Goal: Task Accomplishment & Management: Use online tool/utility

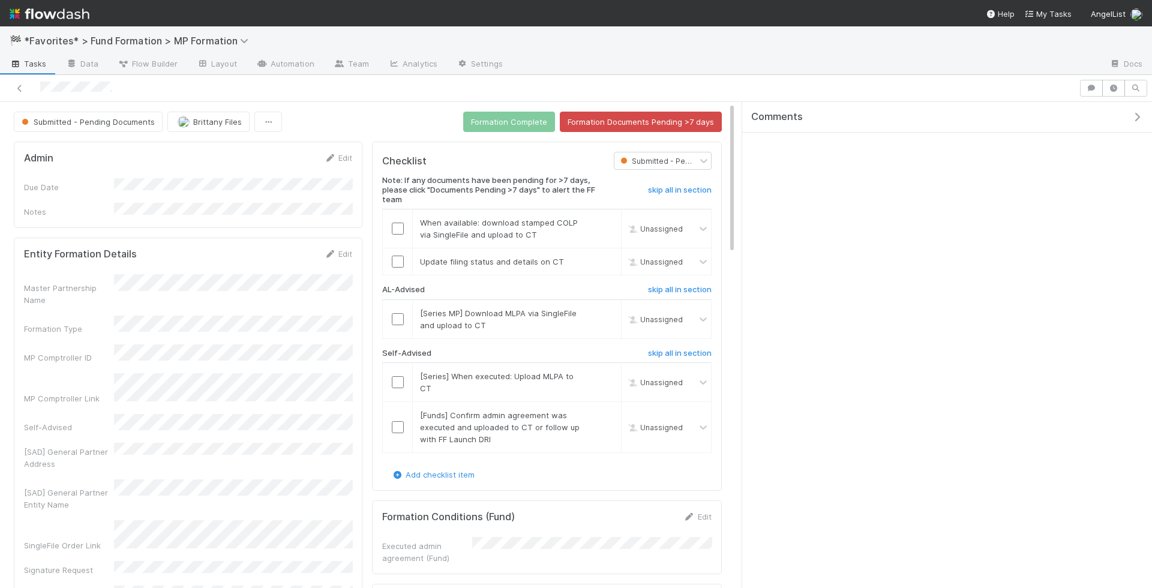
click at [289, 76] on div at bounding box center [576, 88] width 1152 height 27
click at [285, 66] on link "Automation" at bounding box center [285, 64] width 77 height 19
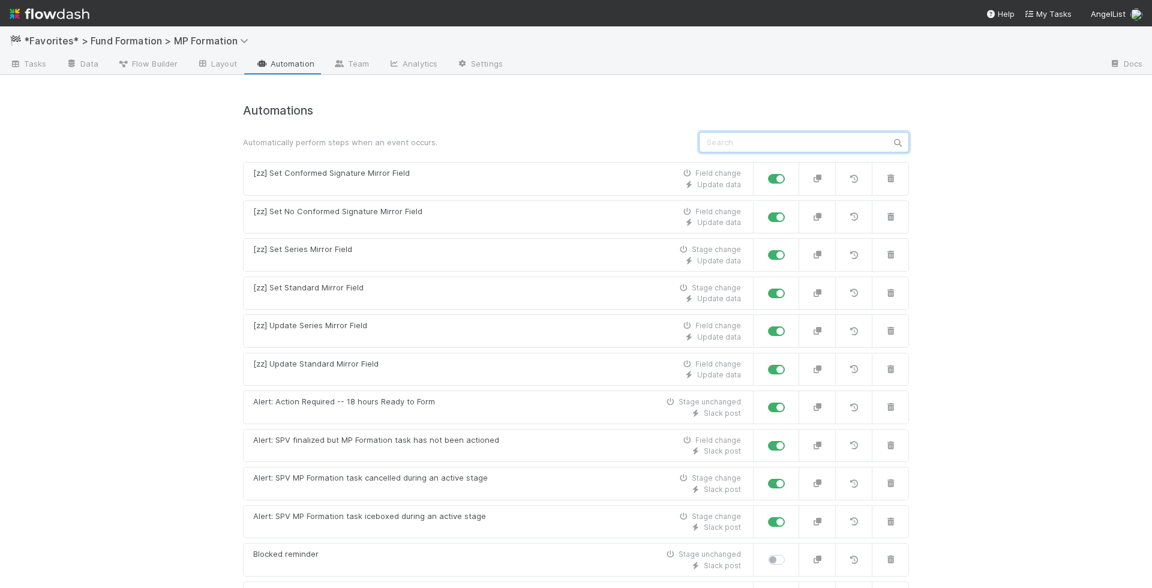
click at [779, 139] on input "text" at bounding box center [804, 142] width 210 height 20
type input "s"
type input "d"
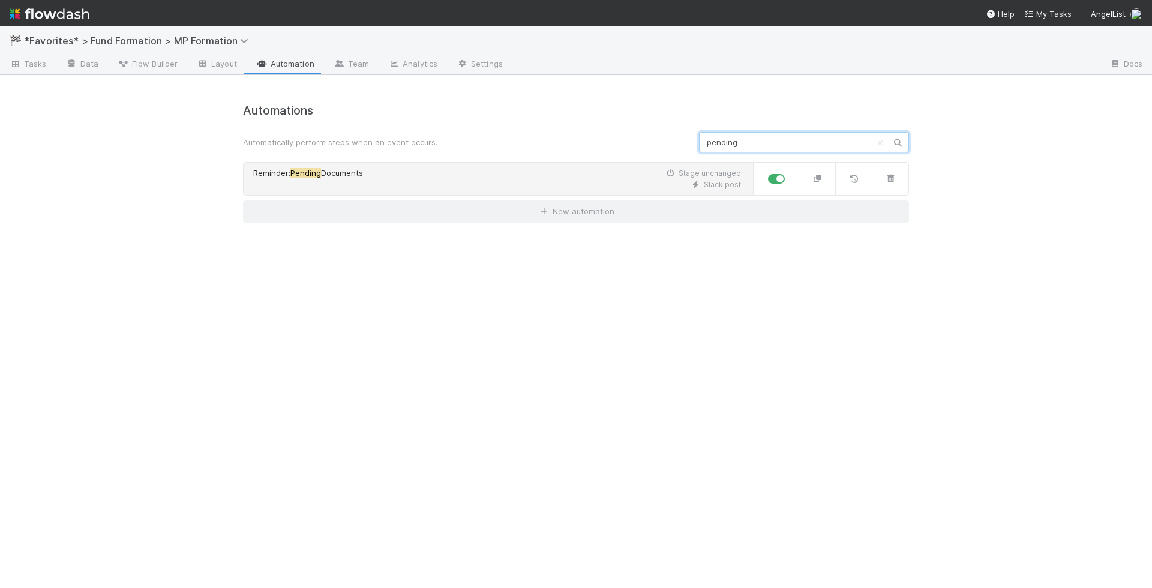
type input "pending"
click at [561, 176] on div "Reminder: Pending Documents Stage unchanged" at bounding box center [497, 173] width 488 height 12
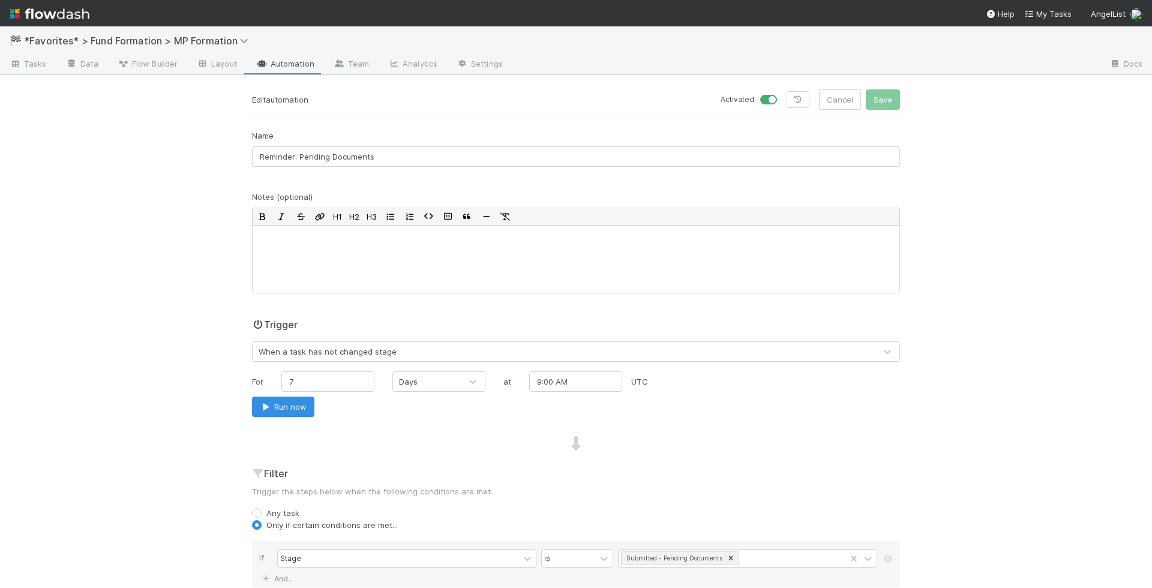
scroll to position [261, 0]
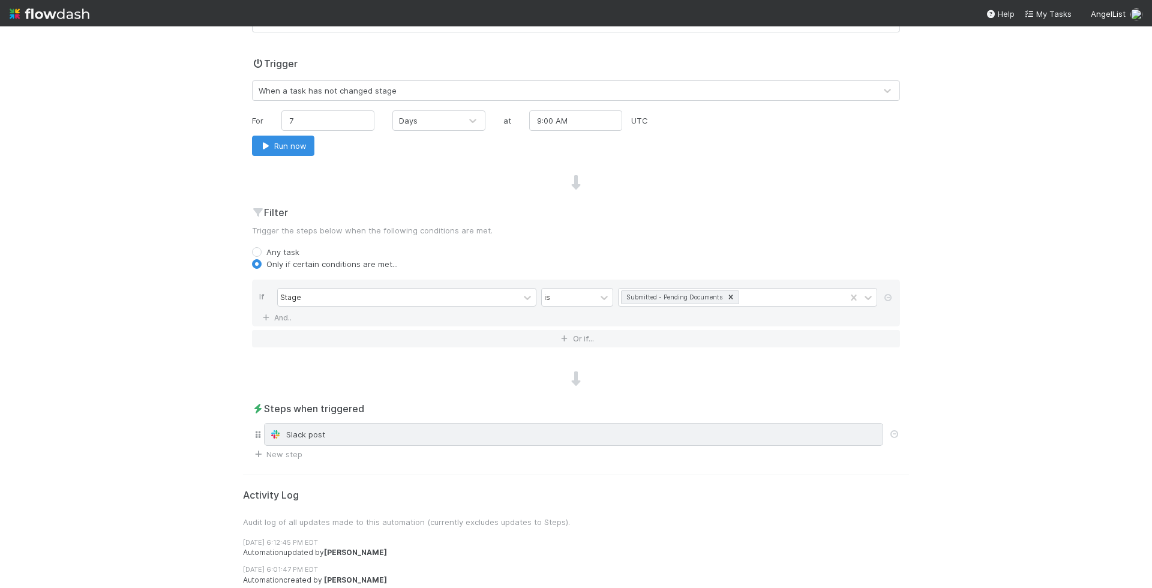
click at [429, 433] on div "Slack post" at bounding box center [573, 434] width 608 height 12
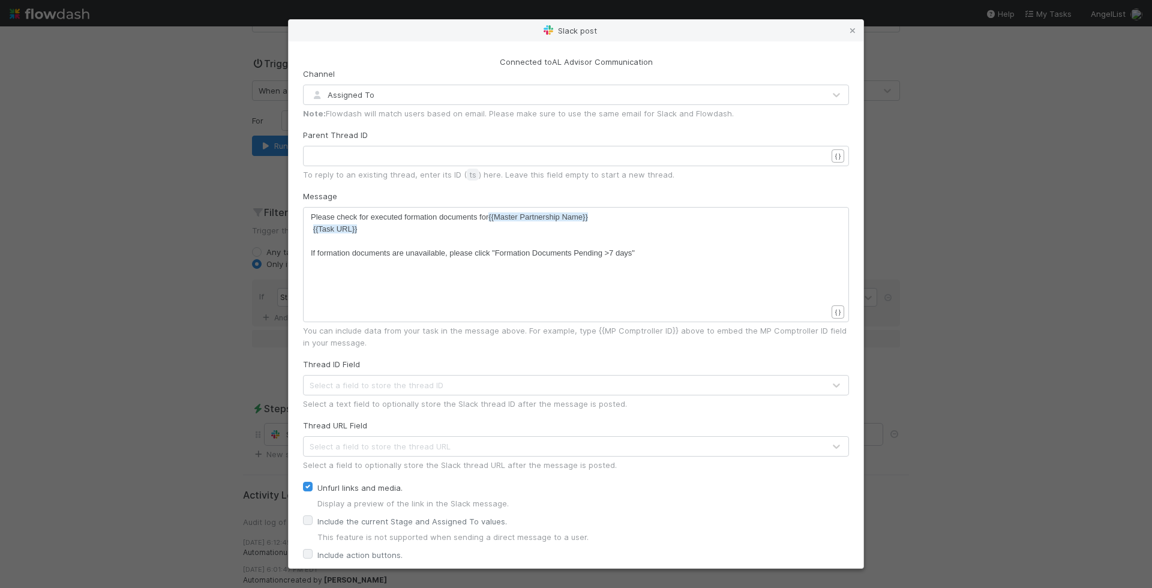
scroll to position [56, 0]
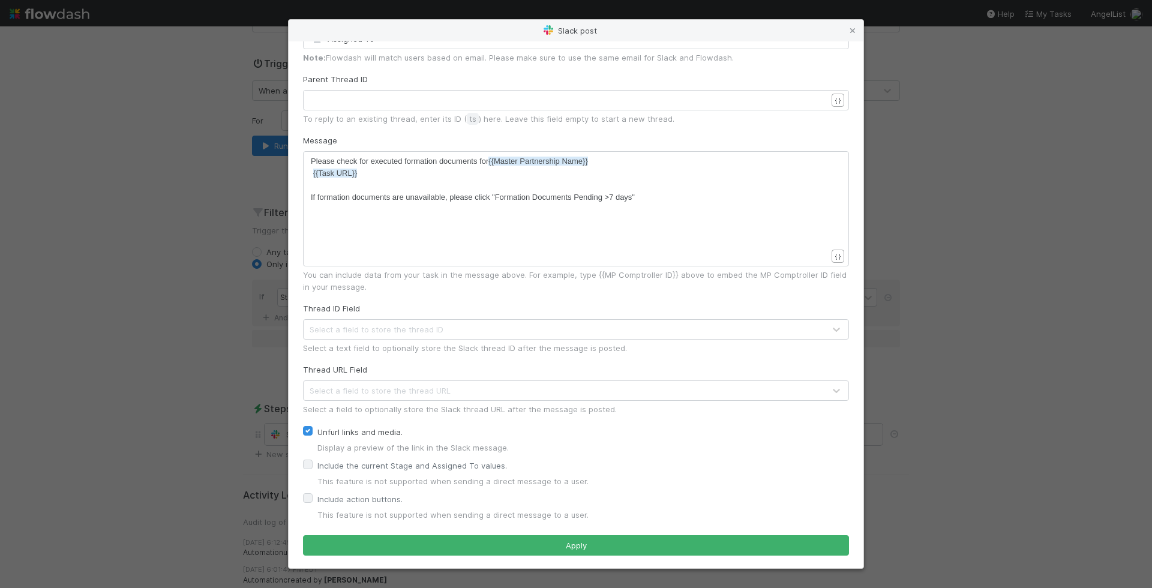
click at [933, 292] on div "Slack post Connected to AL Advisor Communication Channel Assigned To Note: Flow…" at bounding box center [576, 294] width 1152 height 588
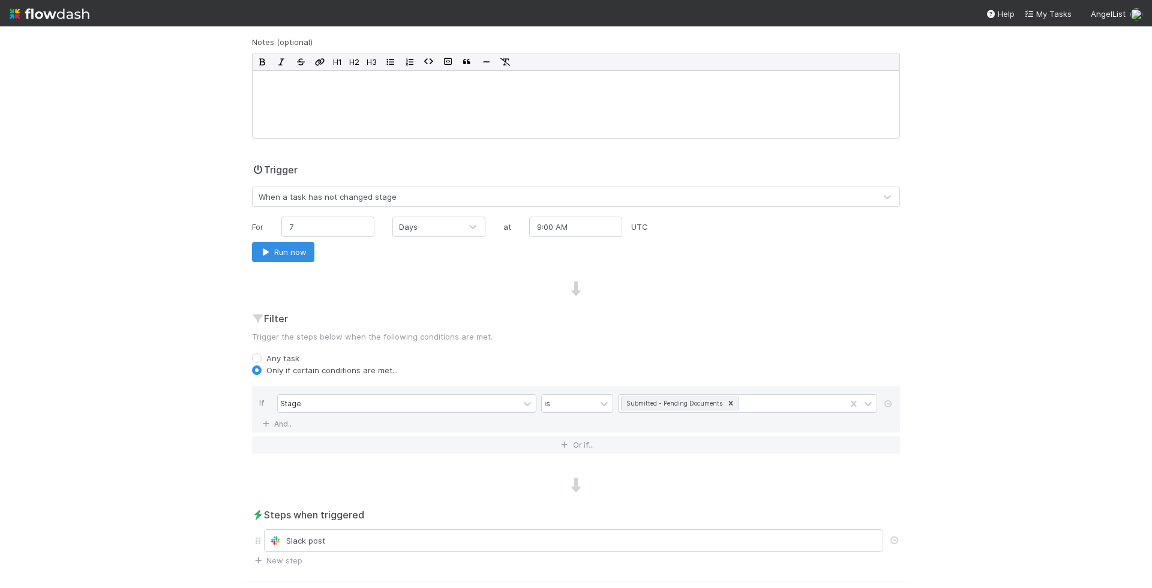
scroll to position [0, 0]
